Goal: Information Seeking & Learning: Learn about a topic

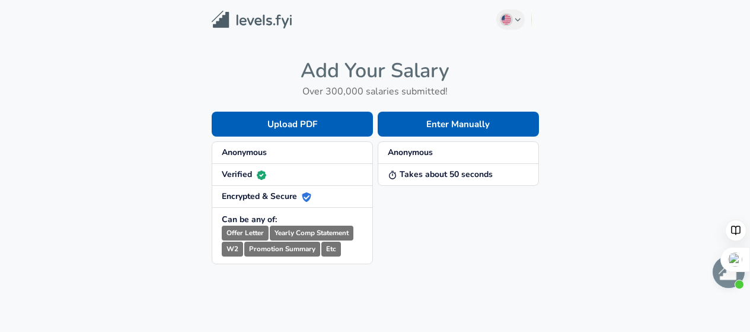
drag, startPoint x: 445, startPoint y: 122, endPoint x: 509, endPoint y: 65, distance: 86.1
click at [498, 85] on div "Add Your Salary Over 300,000 salaries submitted! Upload PDF Anonymous Verified …" at bounding box center [375, 161] width 356 height 206
click at [520, 22] on icon "button" at bounding box center [518, 19] width 7 height 7
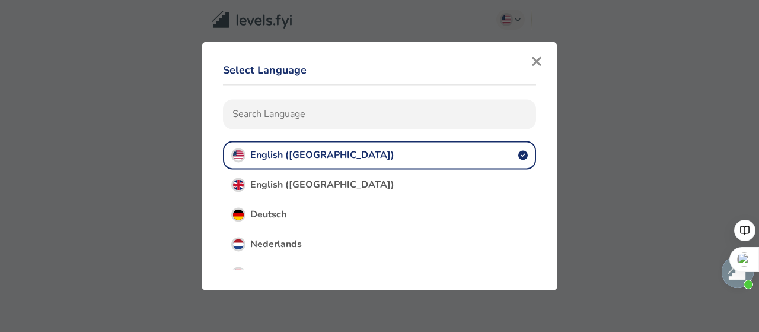
click at [538, 65] on icon "button" at bounding box center [536, 61] width 11 height 14
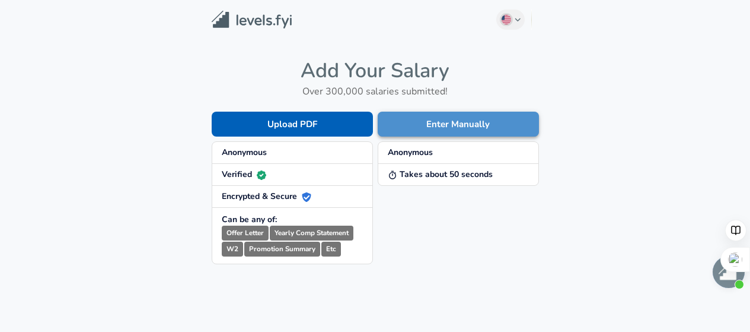
click at [467, 130] on button "Enter Manually" at bounding box center [458, 123] width 161 height 25
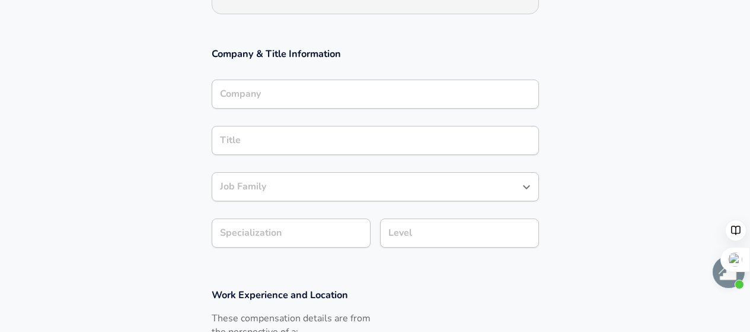
scroll to position [178, 0]
click at [428, 194] on div "Job Family" at bounding box center [375, 186] width 327 height 29
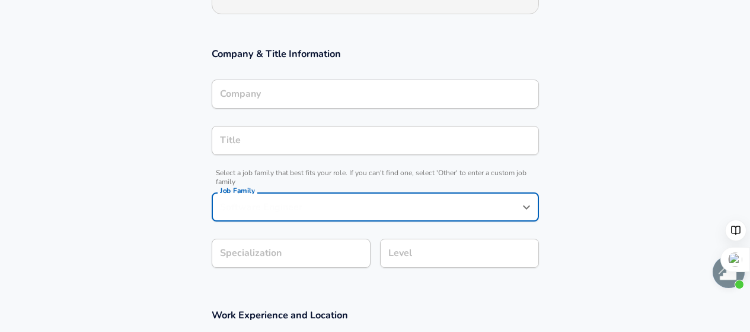
scroll to position [202, 0]
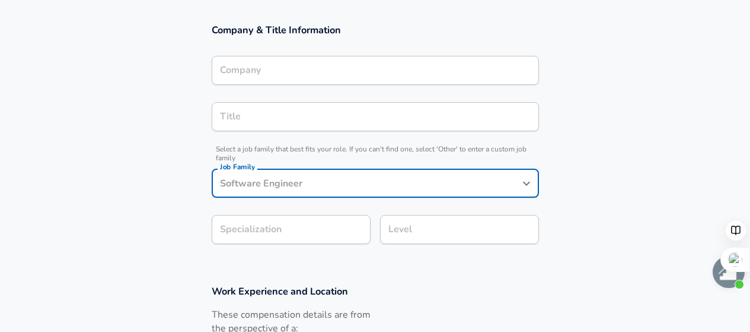
click at [407, 226] on div "Level Level" at bounding box center [459, 228] width 159 height 46
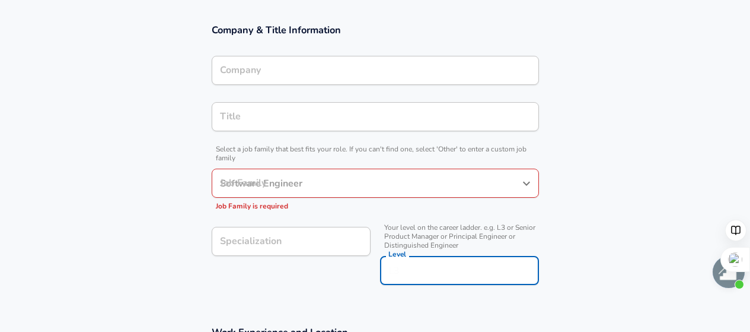
scroll to position [225, 0]
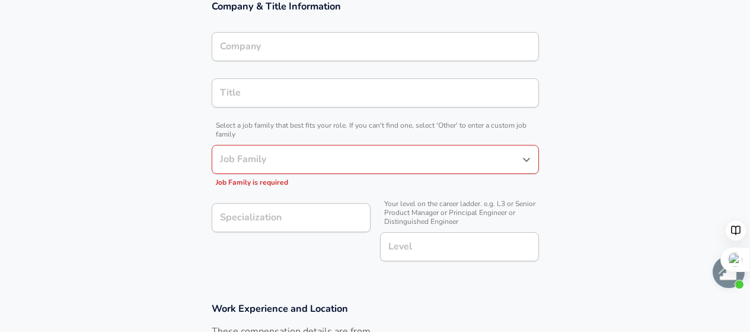
click at [130, 195] on section "Company & Title Information Company Company Title Title Select a job family tha…" at bounding box center [375, 137] width 750 height 302
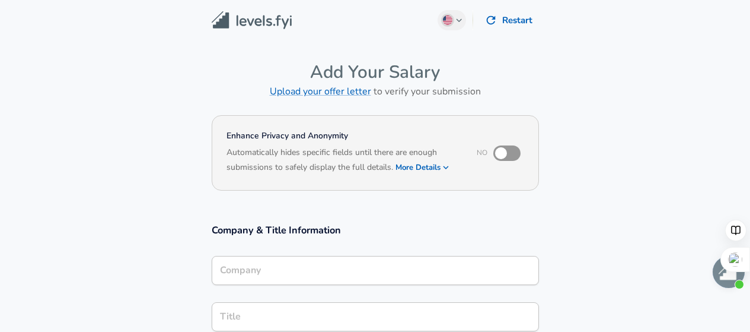
scroll to position [0, 0]
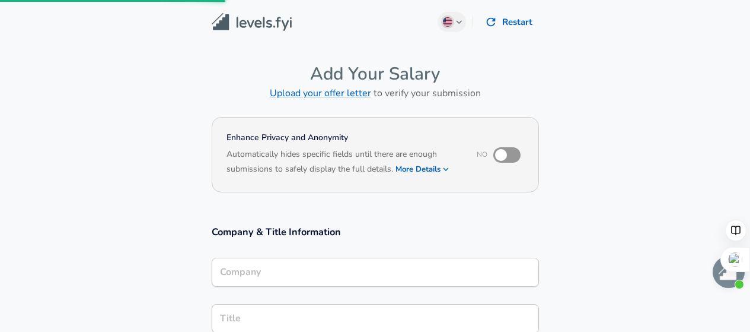
scroll to position [408, 0]
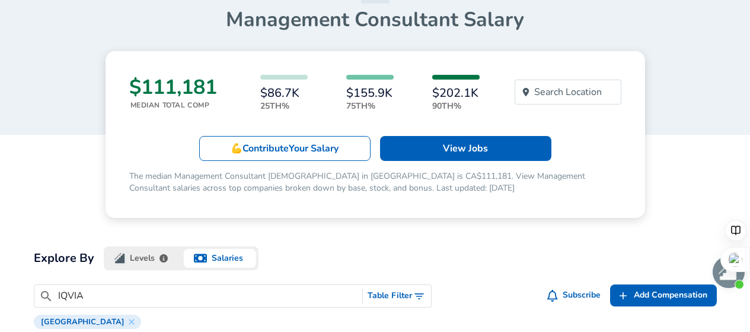
scroll to position [119, 0]
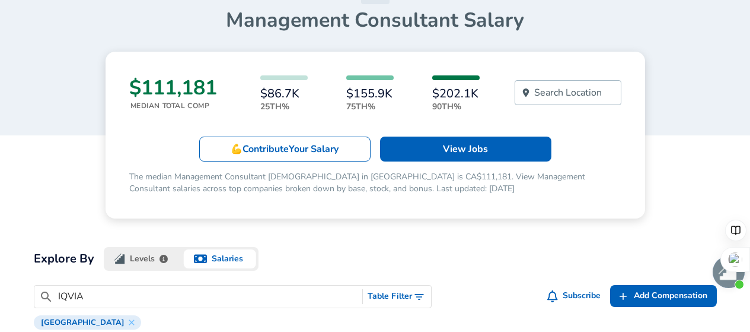
click at [561, 88] on p "Search Location" at bounding box center [568, 92] width 68 height 14
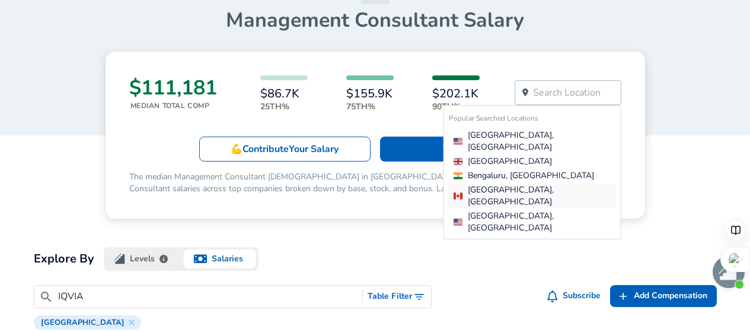
click at [540, 184] on div "[GEOGRAPHIC_DATA], [GEOGRAPHIC_DATA]" at bounding box center [535, 196] width 162 height 24
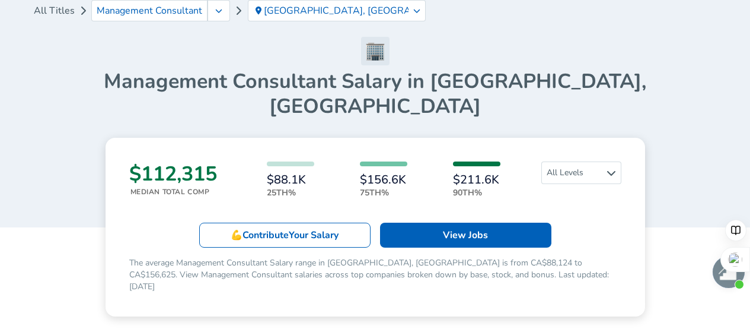
scroll to position [58, 0]
